Goal: Book appointment/travel/reservation

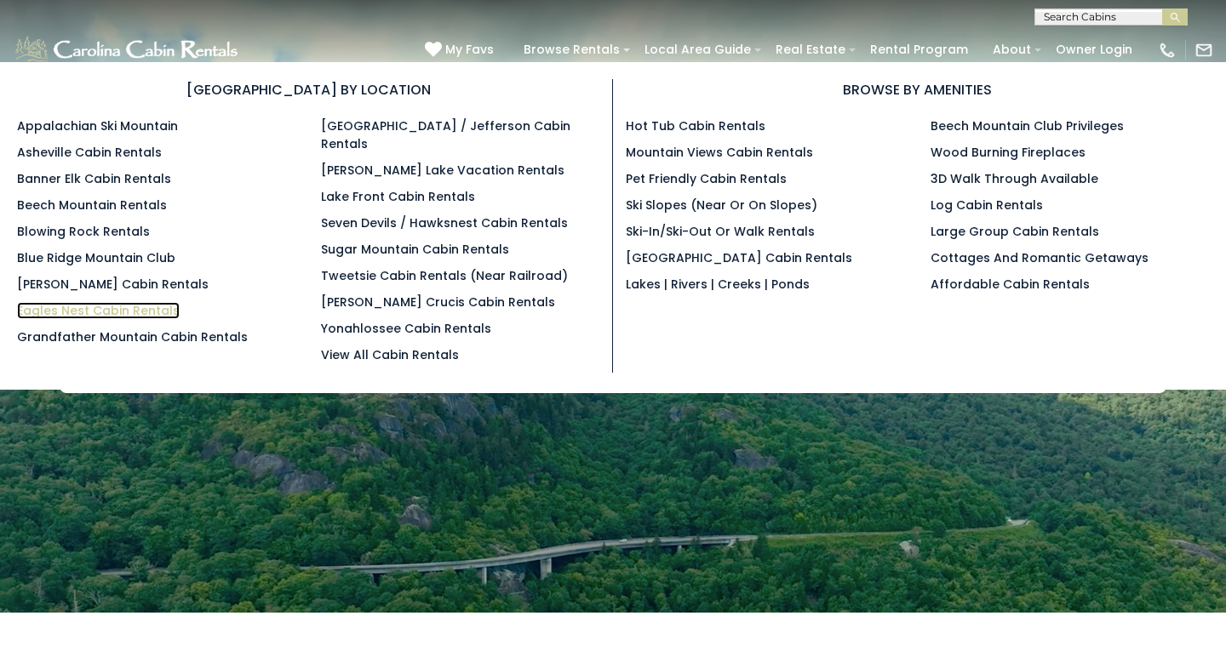
click at [134, 310] on link "Eagles Nest Cabin Rentals" at bounding box center [98, 310] width 163 height 17
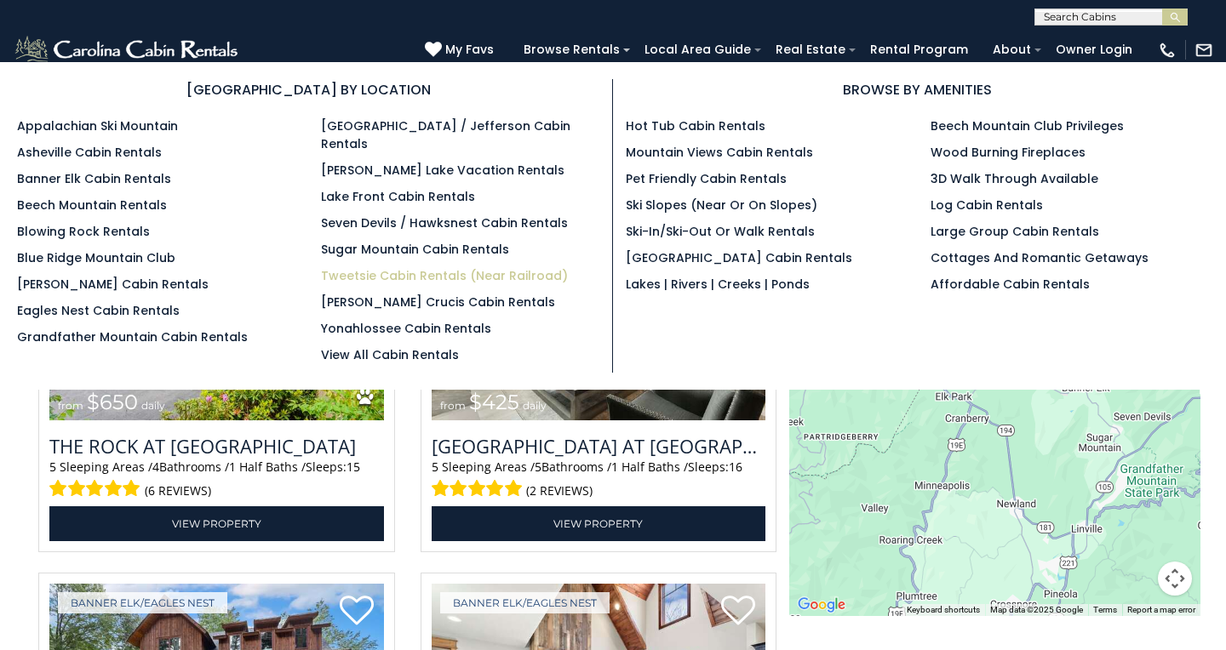
scroll to position [2227, 0]
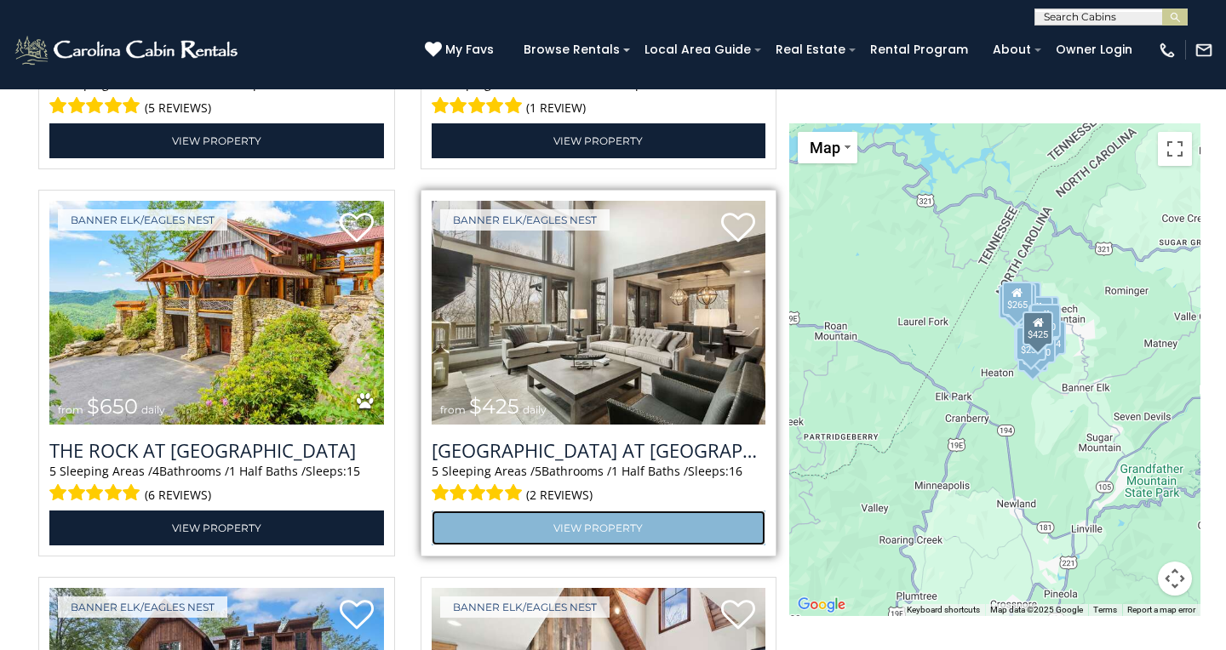
click at [615, 536] on link "View Property" at bounding box center [599, 528] width 335 height 35
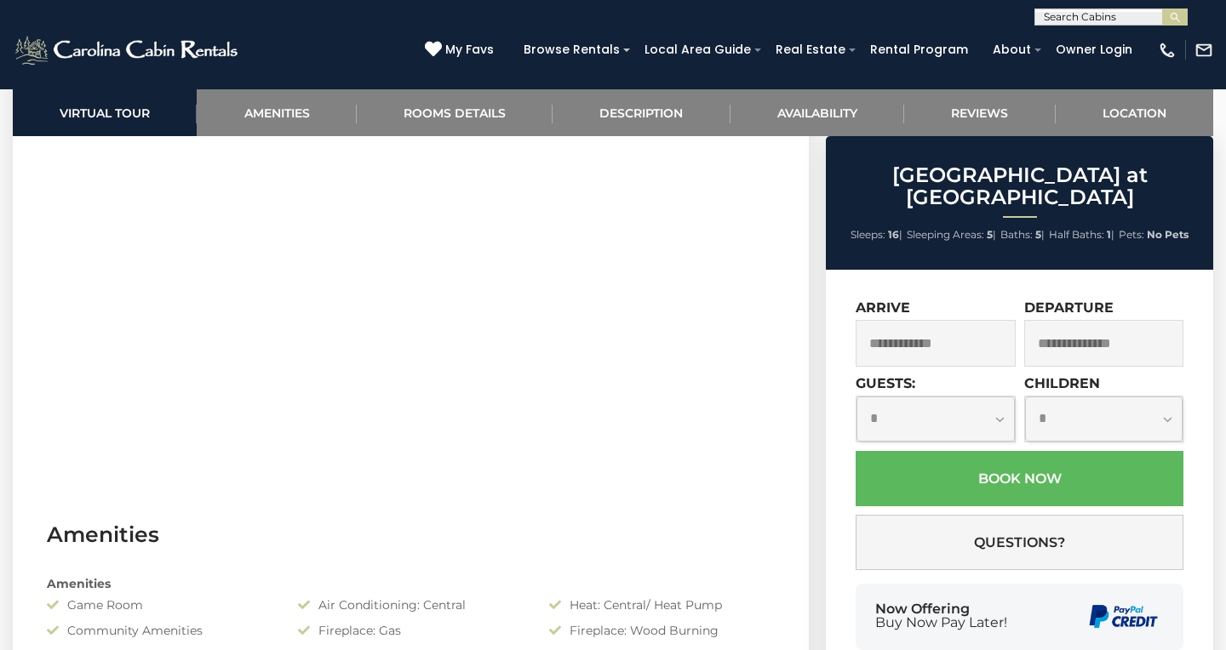
scroll to position [811, 0]
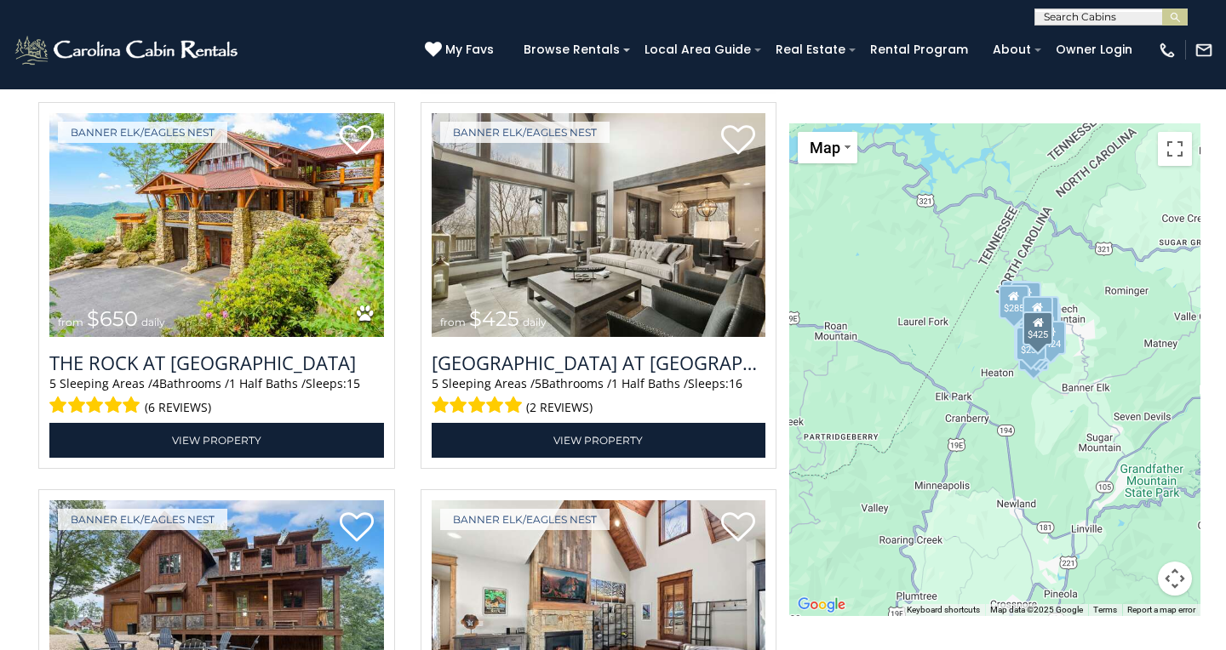
scroll to position [2308, 0]
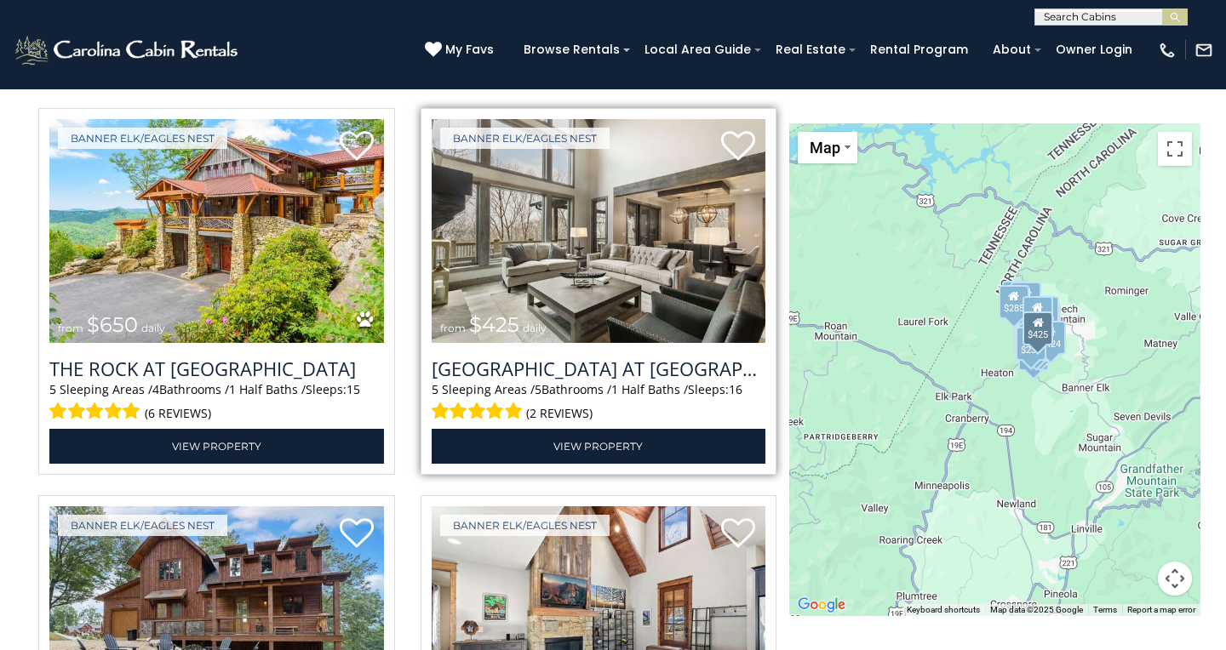
click at [604, 269] on img at bounding box center [599, 231] width 335 height 224
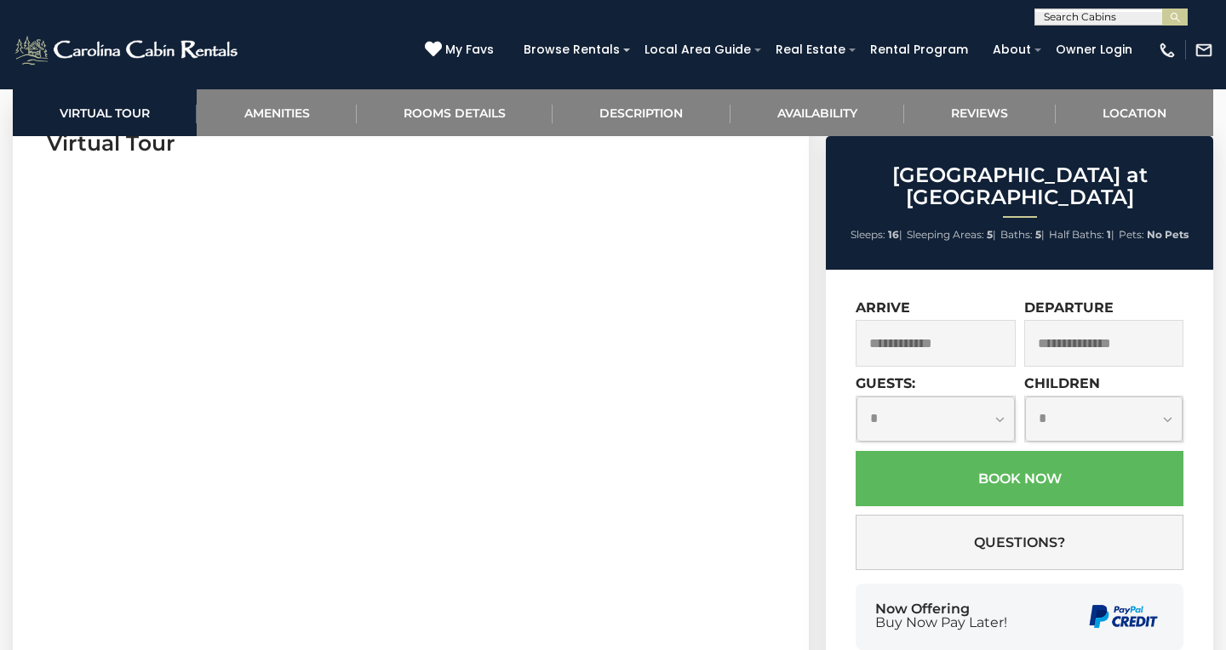
scroll to position [732, 0]
